Goal: Register for event/course

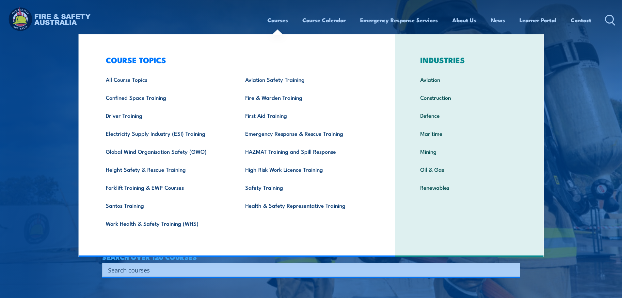
click at [432, 267] on input "Search input" at bounding box center [307, 270] width 398 height 10
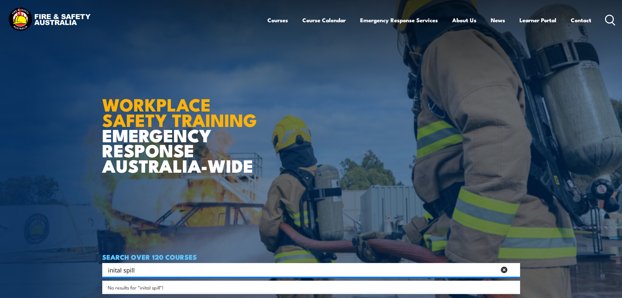
click at [53, 266] on body "Courses Course Calendar Emergency Response Services Services Overview Emergency…" at bounding box center [311, 149] width 622 height 298
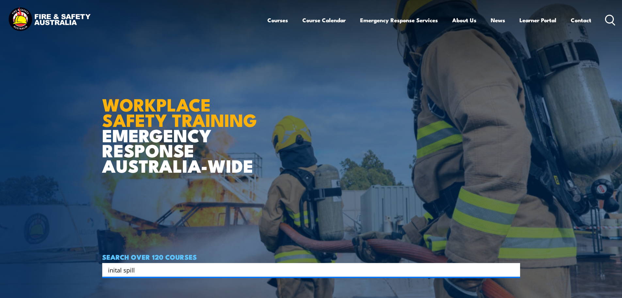
click at [142, 272] on input "inital spill" at bounding box center [307, 270] width 398 height 10
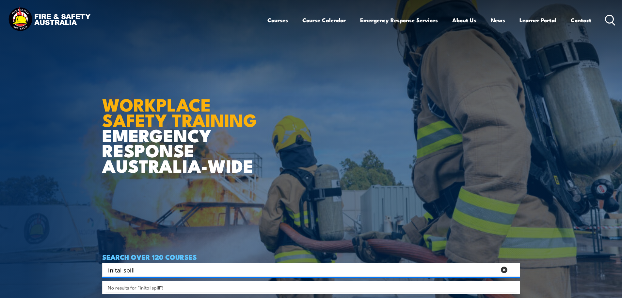
drag, startPoint x: 142, startPoint y: 272, endPoint x: 98, endPoint y: 268, distance: 44.4
click at [98, 268] on section "WORKPLACE SAFETY TRAINING EMERGENCY RESPONSE AUSTRALIA-WIDE SEARCH OVER 120 COU…" at bounding box center [311, 149] width 622 height 298
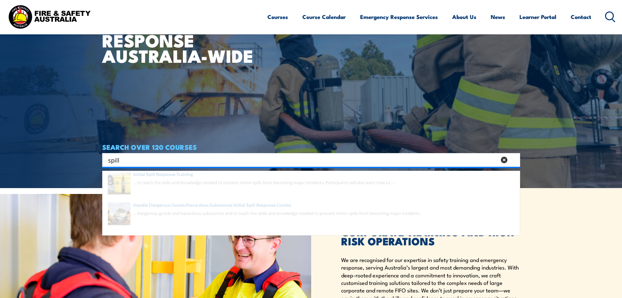
scroll to position [131, 0]
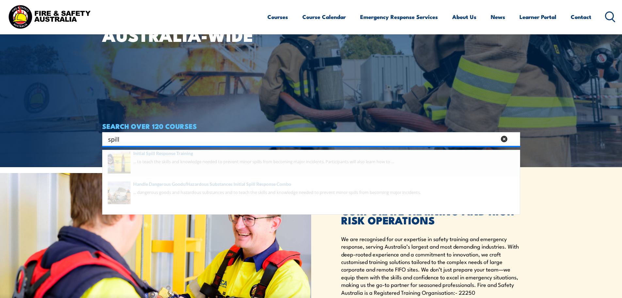
type input "spill"
click at [164, 162] on span at bounding box center [311, 166] width 414 height 31
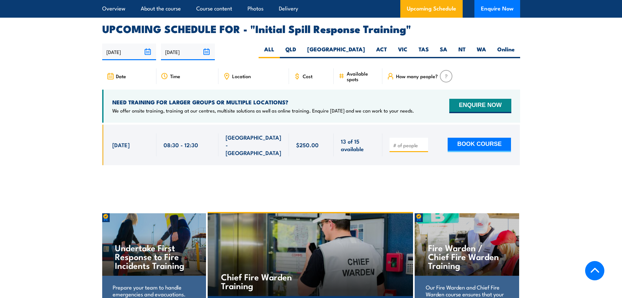
scroll to position [948, 0]
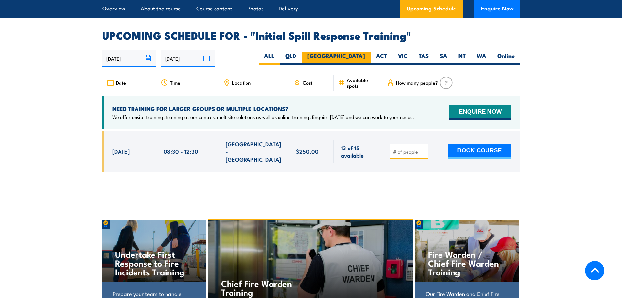
click at [364, 52] on label "NSW" at bounding box center [336, 58] width 69 height 13
click at [365, 52] on input "NSW" at bounding box center [367, 54] width 4 height 4
radio input "true"
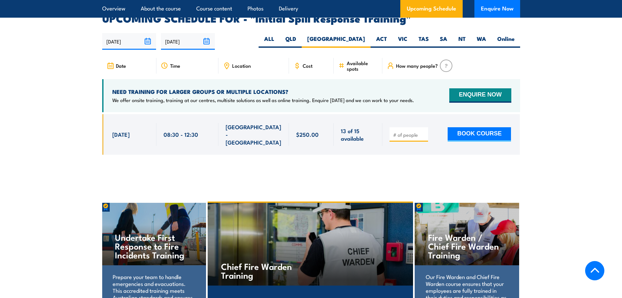
scroll to position [968, 0]
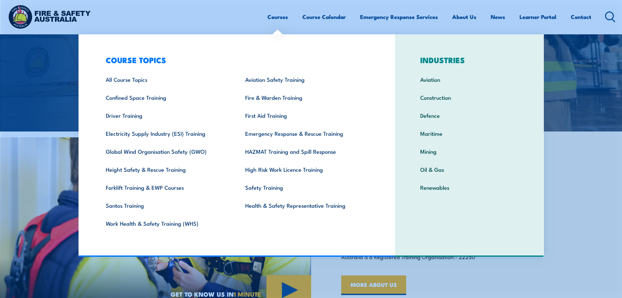
scroll to position [196, 0]
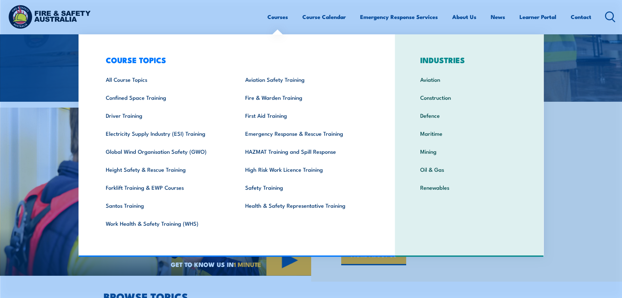
click at [584, 159] on div "GET TO KNOW US PROVEN IMPACT IN CORPORATE TRAINING AND HIGH-RISK OPERATIONS We …" at bounding box center [466, 192] width 311 height 180
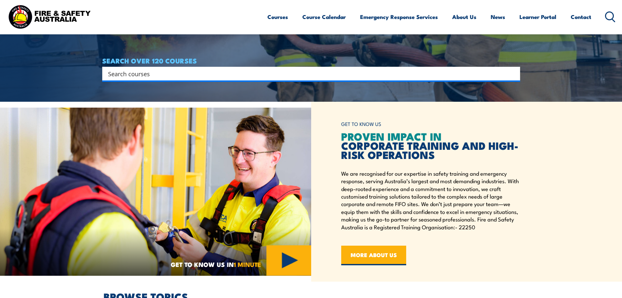
click at [424, 75] on input "Search input" at bounding box center [307, 74] width 398 height 10
type input "forklift"
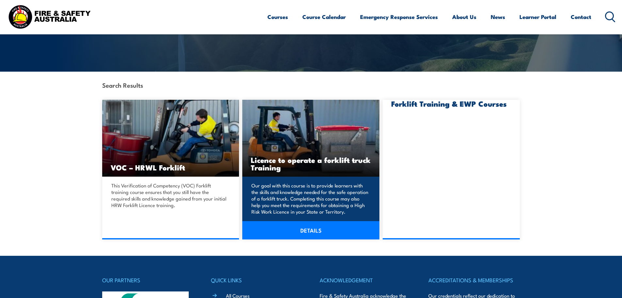
scroll to position [131, 0]
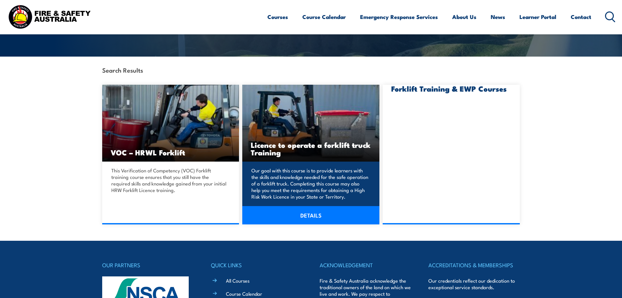
click at [304, 215] on link "DETAILS" at bounding box center [310, 215] width 137 height 18
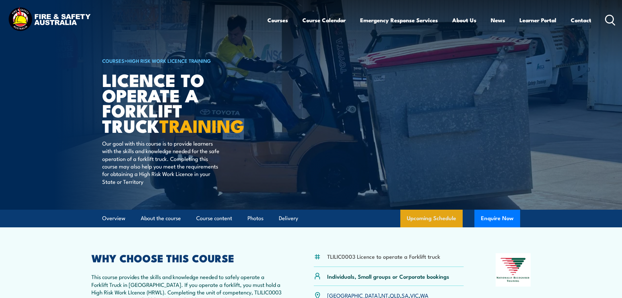
click at [427, 210] on link "Upcoming Schedule" at bounding box center [432, 218] width 62 height 18
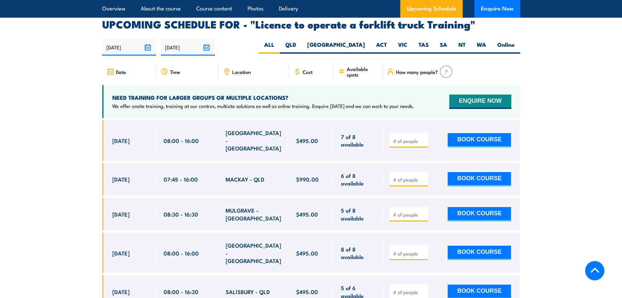
scroll to position [1094, 0]
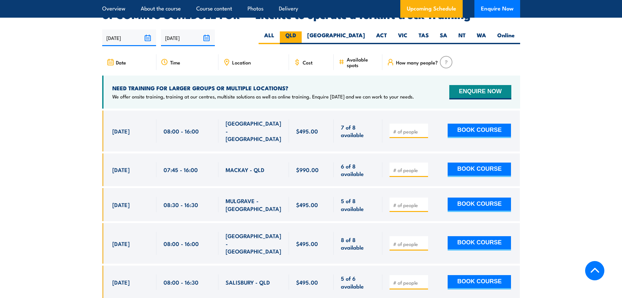
click at [302, 31] on label "QLD" at bounding box center [291, 37] width 22 height 13
click at [301, 31] on input "QLD" at bounding box center [298, 33] width 4 height 4
radio input "true"
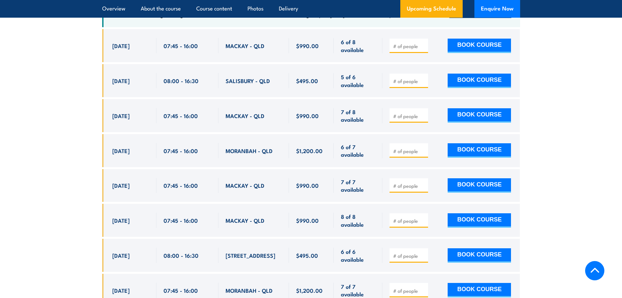
scroll to position [1159, 0]
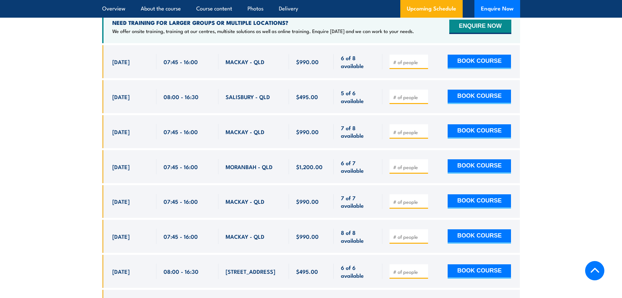
drag, startPoint x: 109, startPoint y: 88, endPoint x: 278, endPoint y: 91, distance: 169.3
click at [278, 91] on div "[DATE] 08:00 - 08:00" at bounding box center [311, 96] width 418 height 33
click at [553, 88] on section "UPCOMING SCHEDULE FOR - "Licence to operate a forklift truck Training" [DATE] […" at bounding box center [311, 242] width 622 height 597
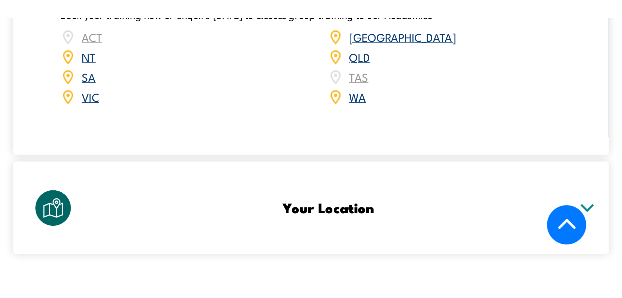
scroll to position [1146, 0]
